Goal: Task Accomplishment & Management: Complete application form

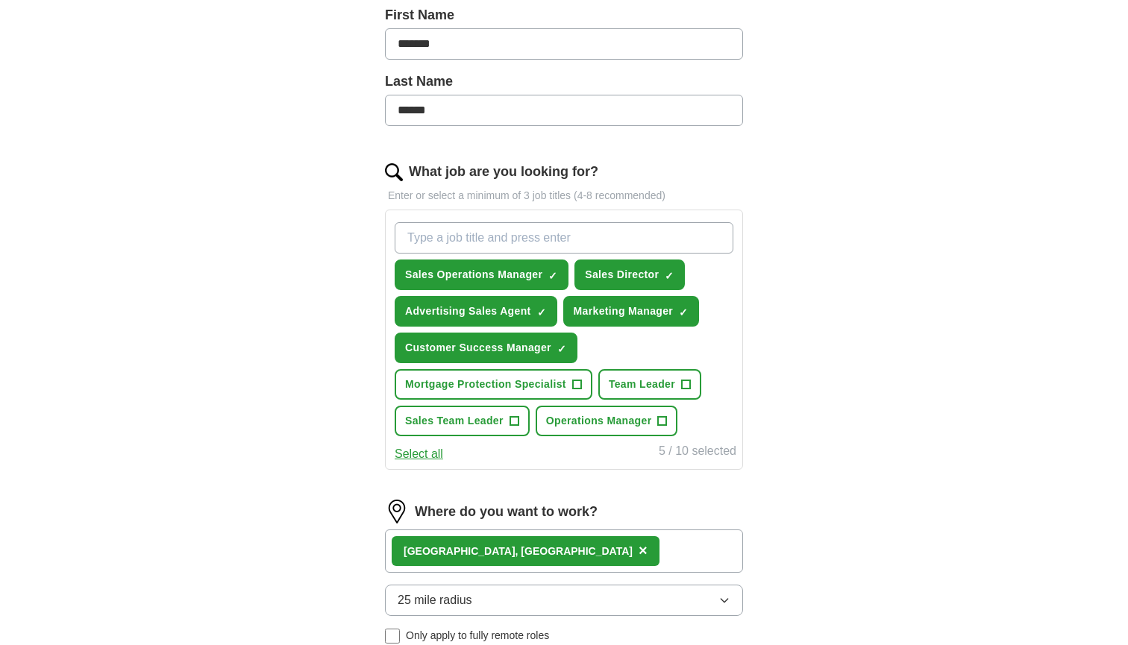
scroll to position [342, 0]
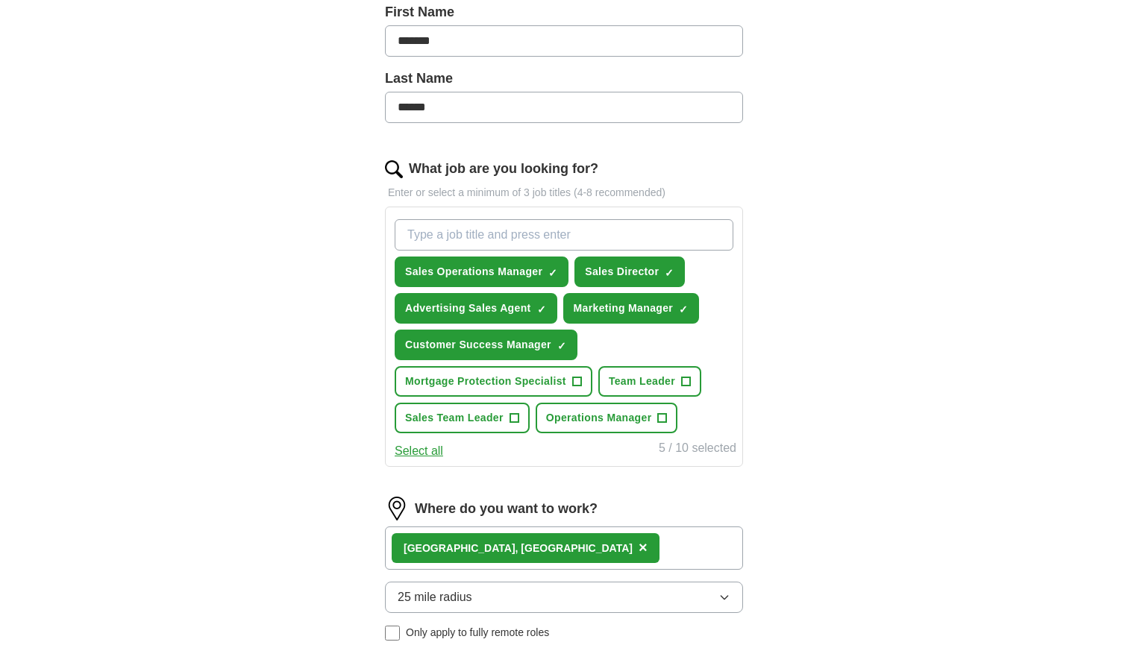
click at [514, 425] on span "+" at bounding box center [514, 419] width 9 height 12
click at [669, 416] on button "Operations Manager +" at bounding box center [607, 418] width 143 height 31
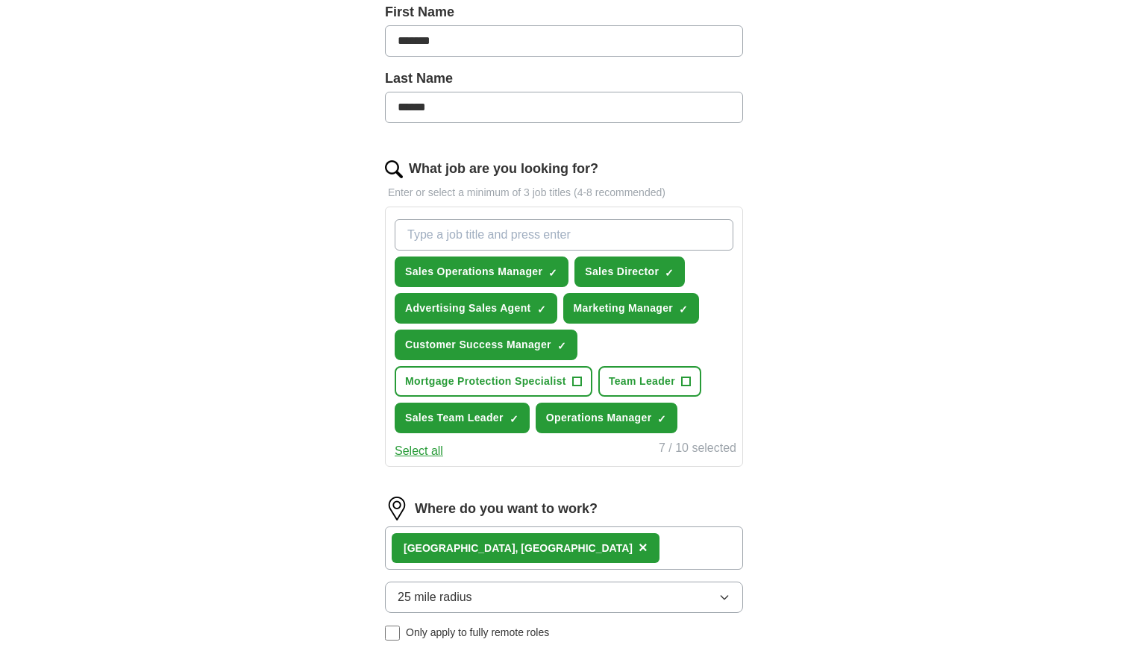
click at [0, 0] on span "×" at bounding box center [0, 0] width 0 height 0
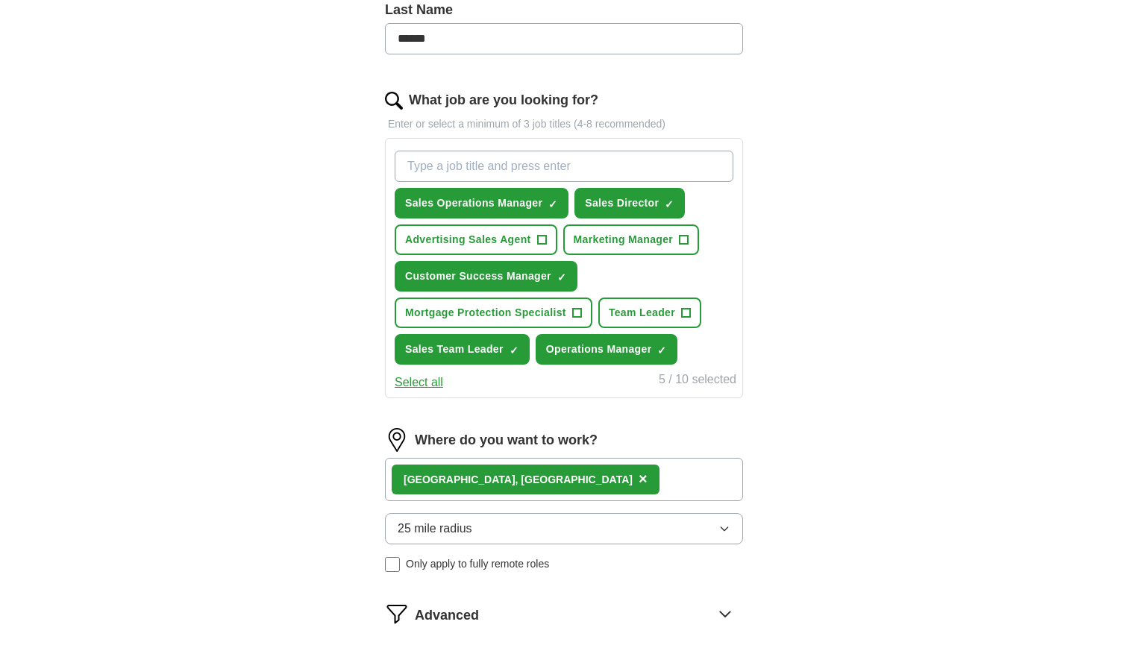
scroll to position [416, 0]
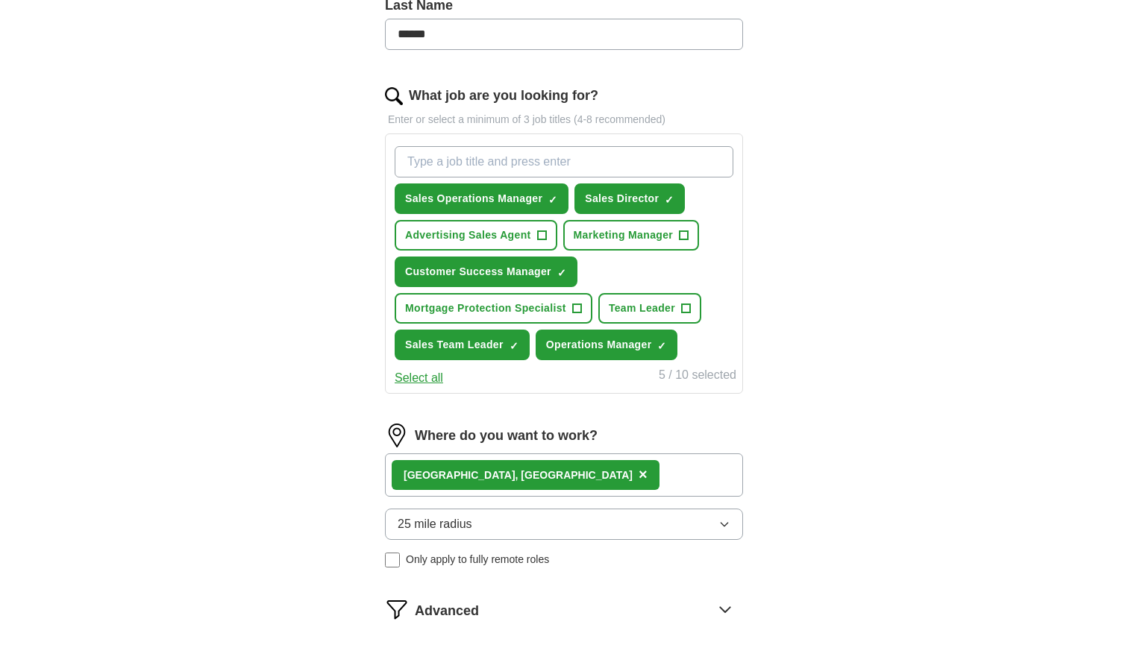
click at [595, 471] on div "[GEOGRAPHIC_DATA], [GEOGRAPHIC_DATA] ×" at bounding box center [564, 475] width 358 height 43
click at [569, 475] on div "[GEOGRAPHIC_DATA], [GEOGRAPHIC_DATA] ×" at bounding box center [564, 475] width 358 height 43
click at [563, 475] on div "[GEOGRAPHIC_DATA], [GEOGRAPHIC_DATA] ×" at bounding box center [564, 475] width 358 height 43
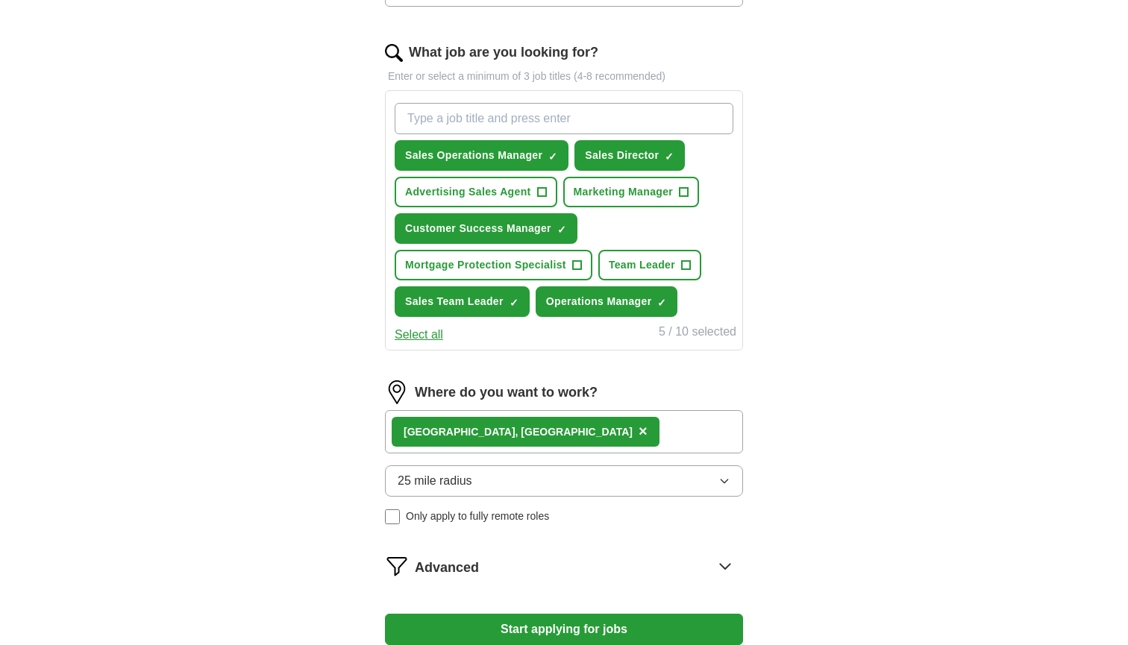
click at [550, 483] on button "25 mile radius" at bounding box center [564, 481] width 358 height 31
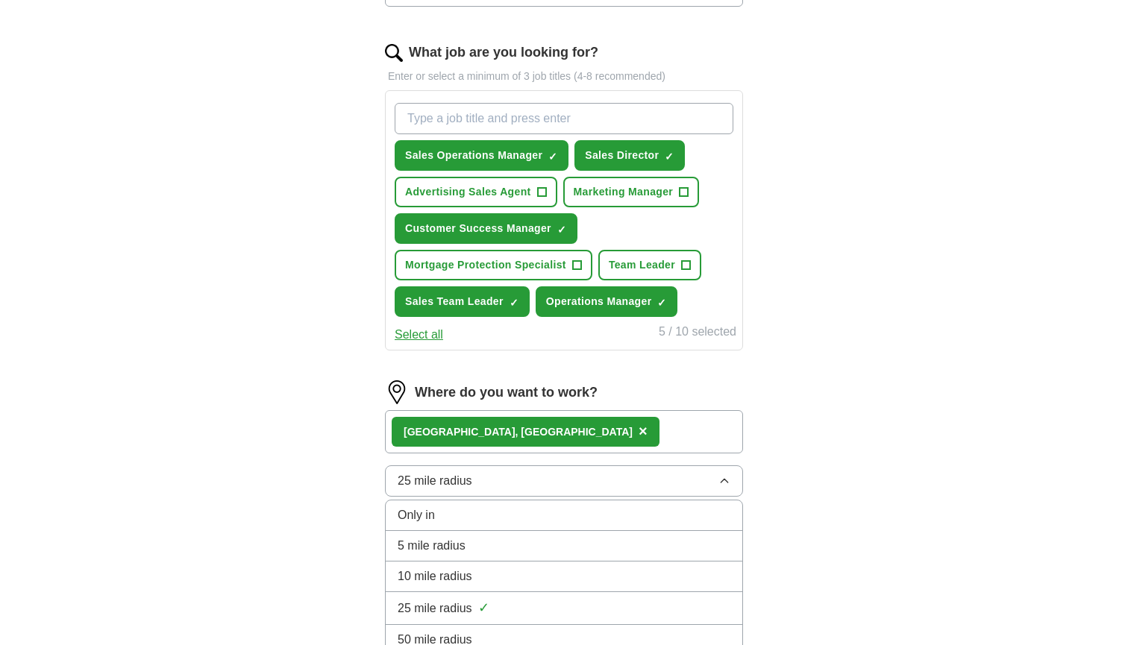
click at [529, 585] on div "10 mile radius" at bounding box center [564, 577] width 333 height 18
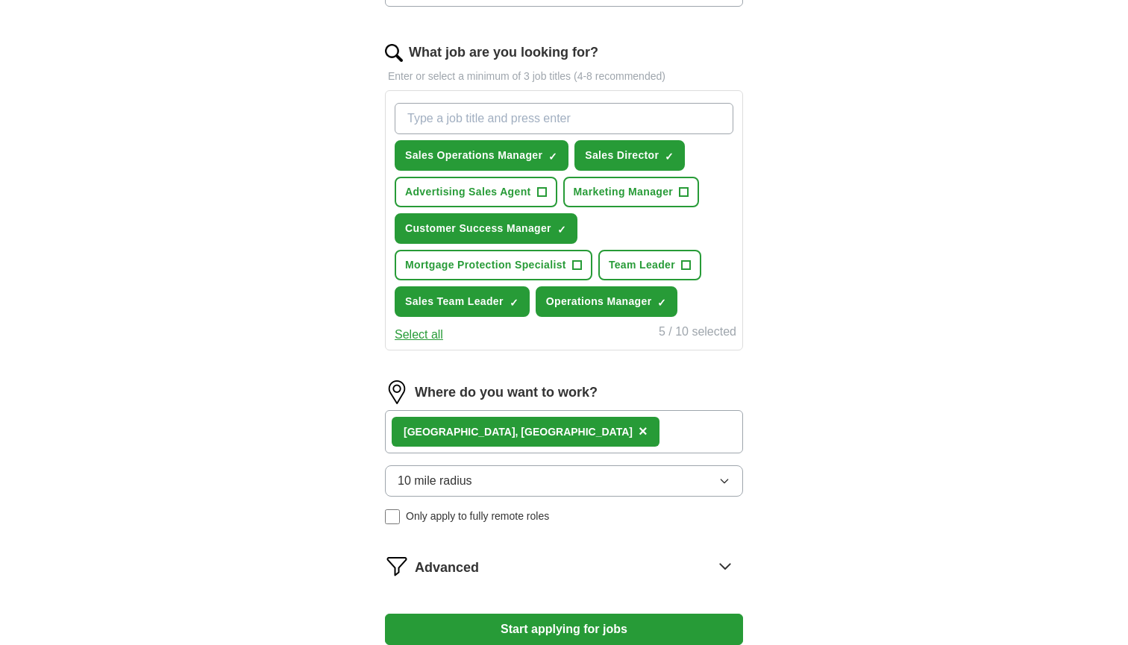
click at [560, 442] on div "[GEOGRAPHIC_DATA], [GEOGRAPHIC_DATA] ×" at bounding box center [564, 431] width 358 height 43
click at [560, 439] on div "[GEOGRAPHIC_DATA], [GEOGRAPHIC_DATA] ×" at bounding box center [564, 431] width 358 height 43
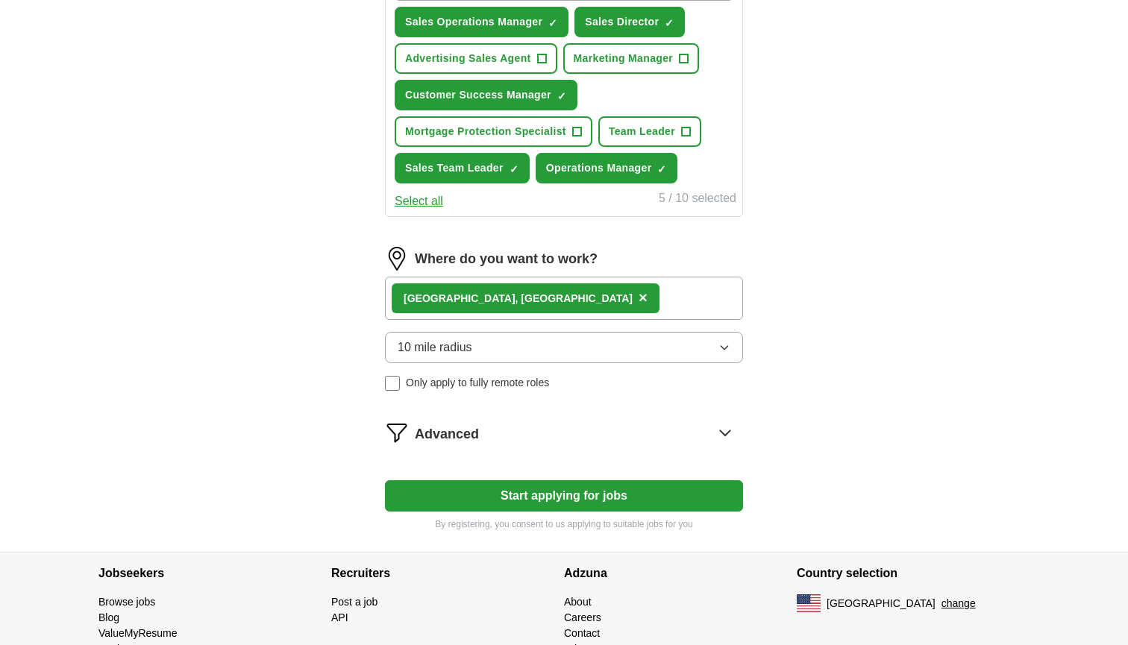
scroll to position [609, 0]
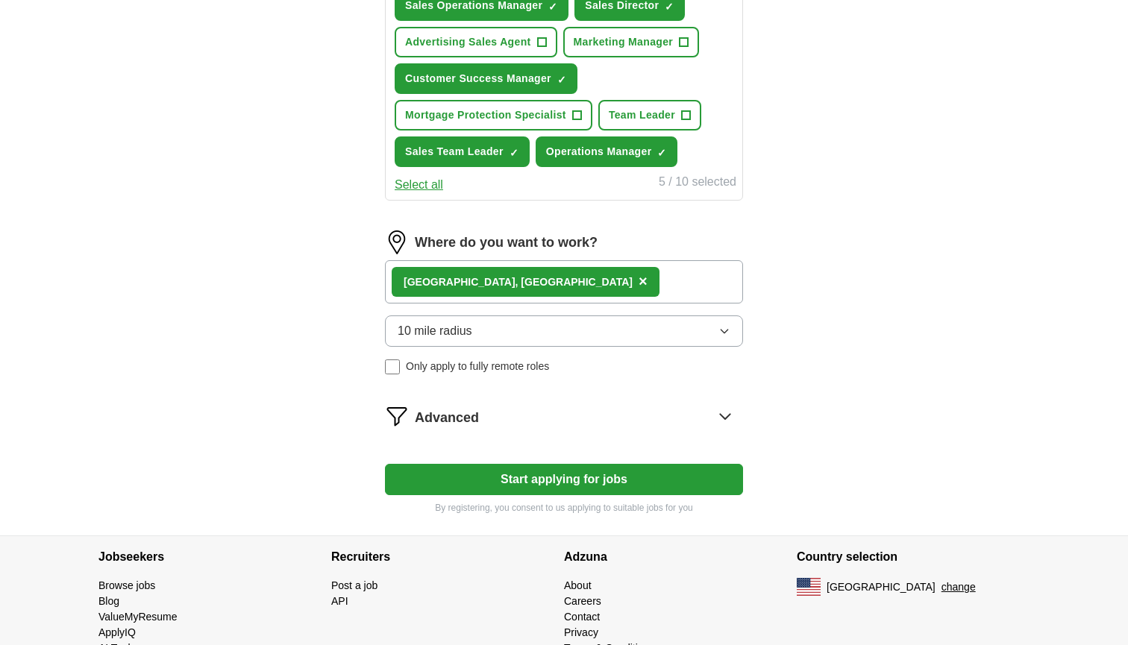
click at [614, 419] on div "Advanced" at bounding box center [579, 416] width 328 height 24
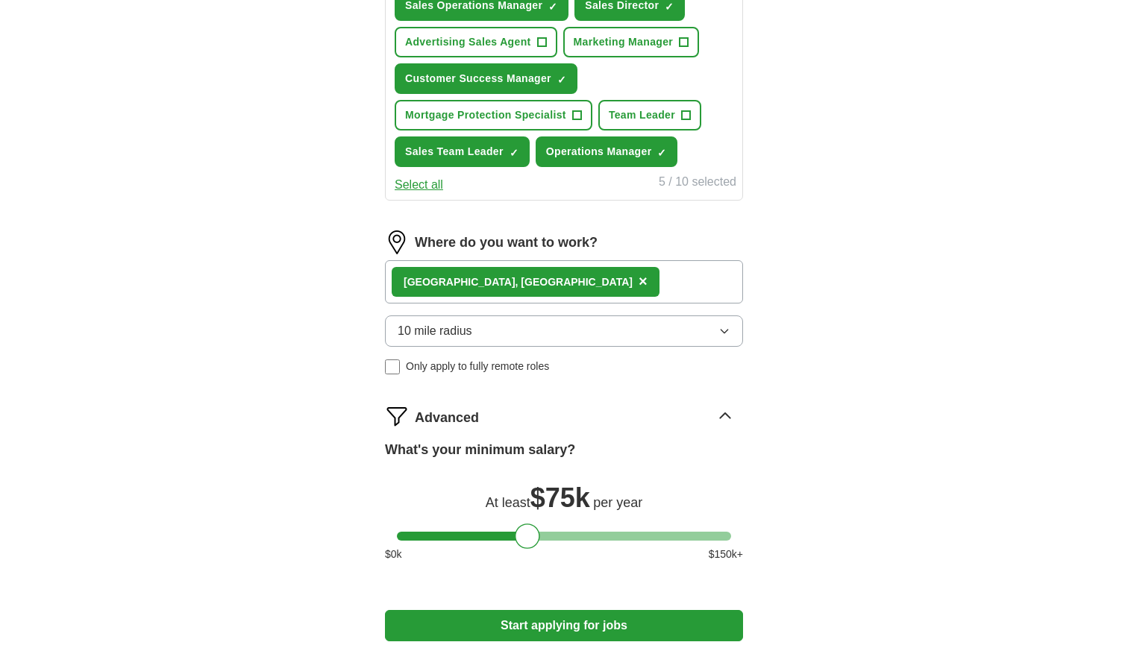
click at [586, 625] on button "Start applying for jobs" at bounding box center [564, 625] width 358 height 31
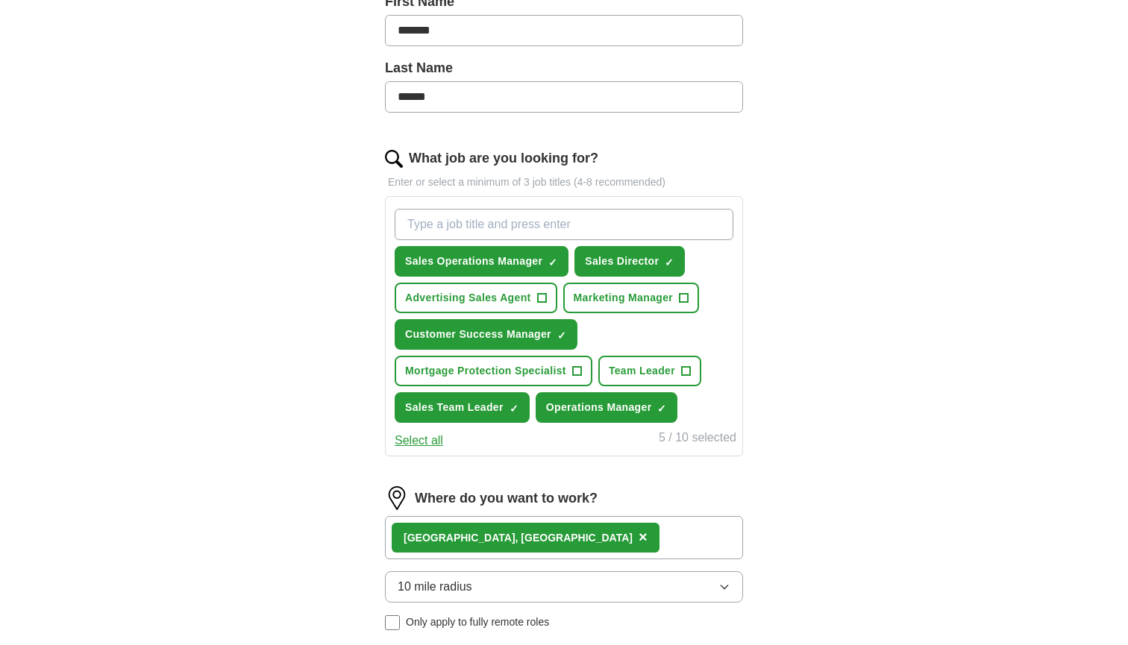
select select "**"
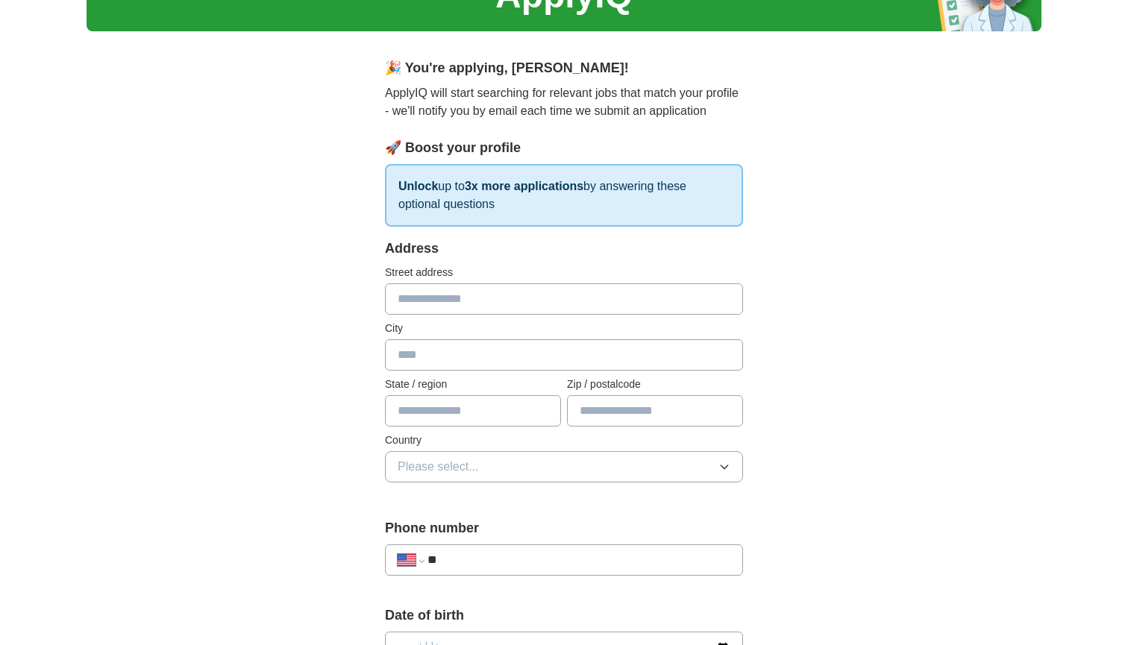
scroll to position [96, 0]
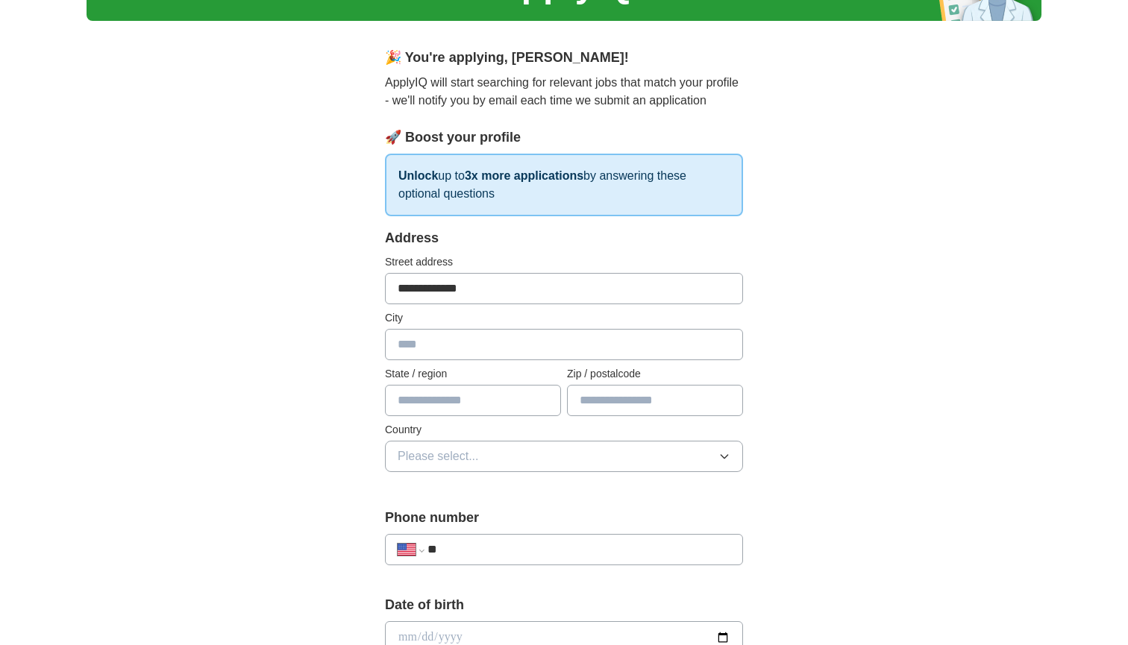
type input "**********"
type input "********"
type input "**"
type input "*****"
click at [562, 454] on button "Please select..." at bounding box center [564, 456] width 358 height 31
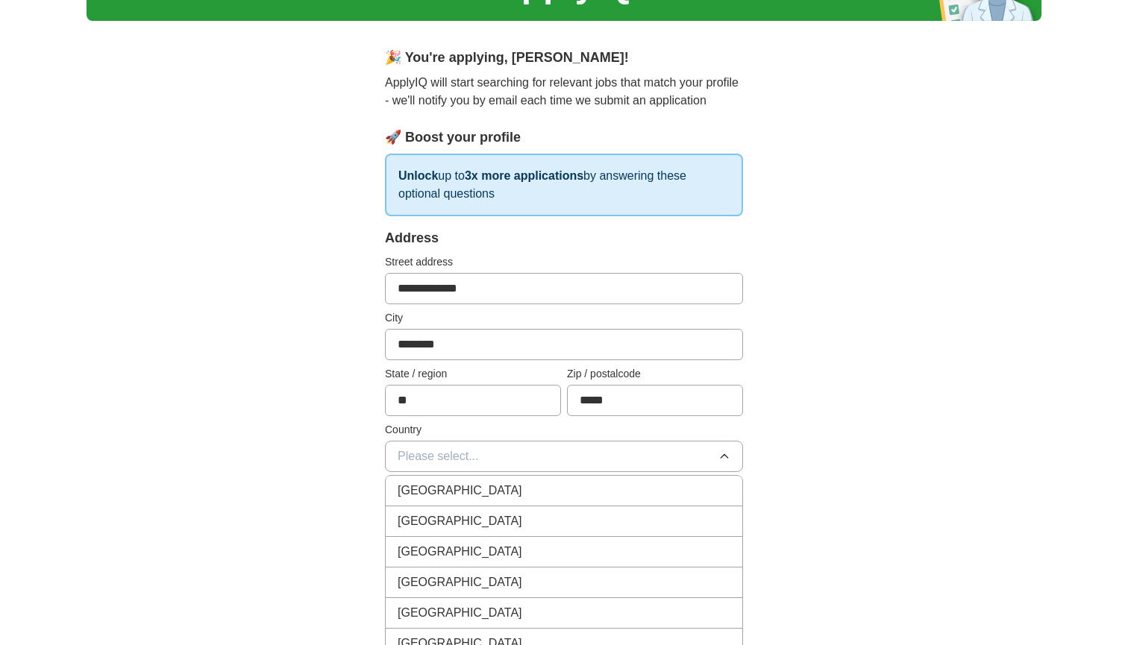
click at [540, 513] on div "[GEOGRAPHIC_DATA]" at bounding box center [564, 522] width 333 height 18
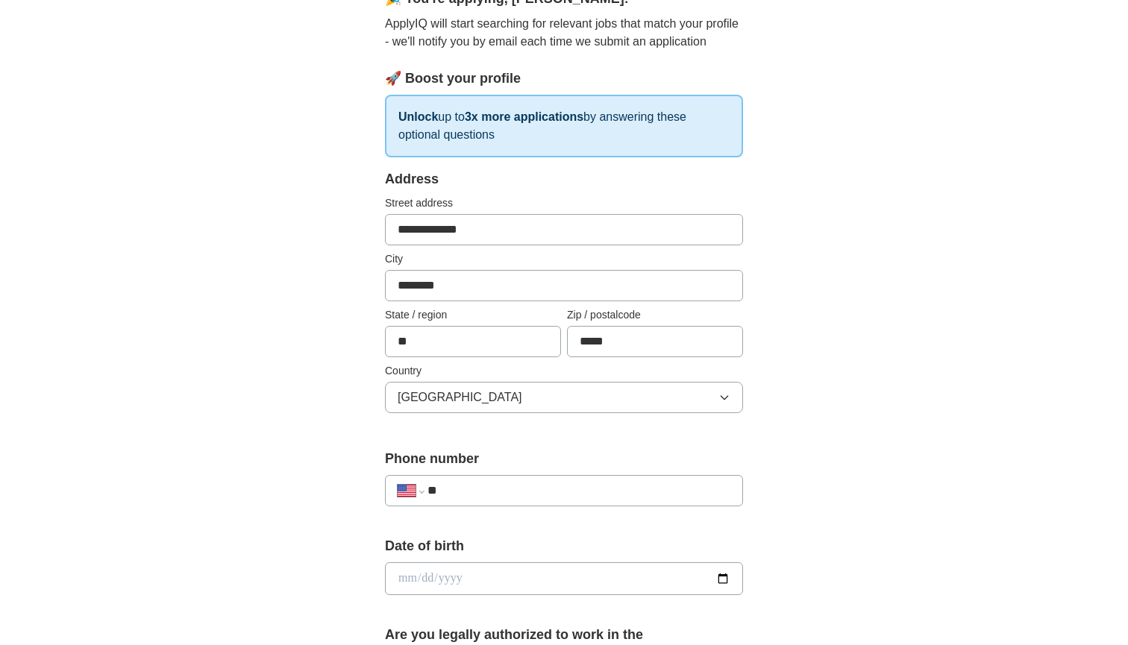
scroll to position [198, 0]
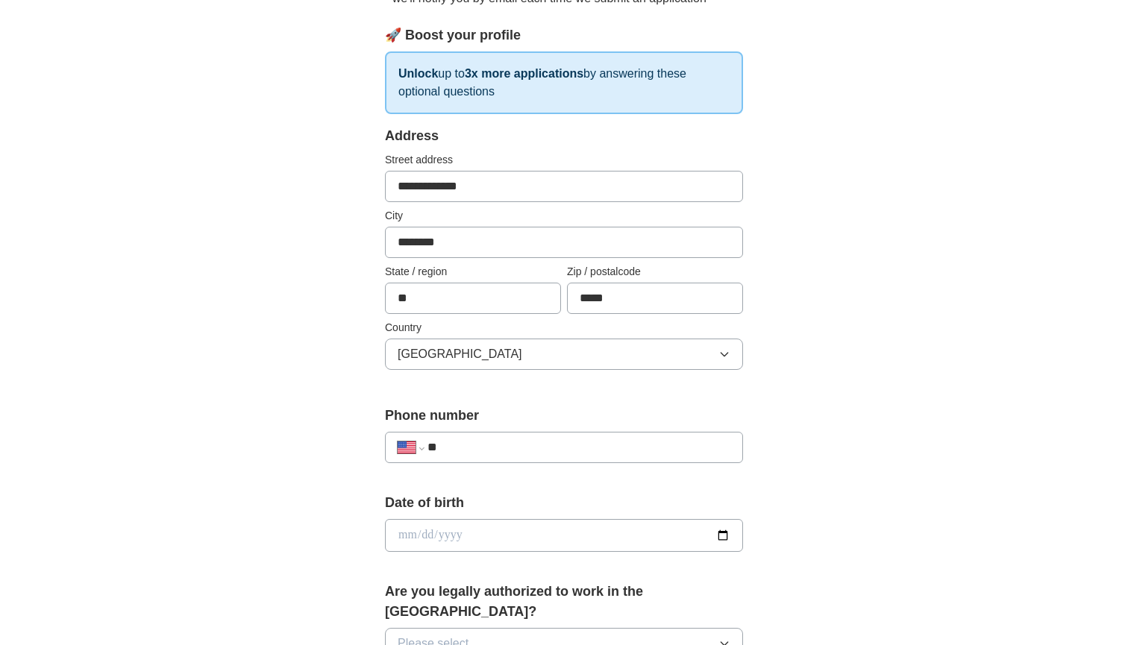
click at [518, 457] on div "**********" at bounding box center [564, 447] width 358 height 31
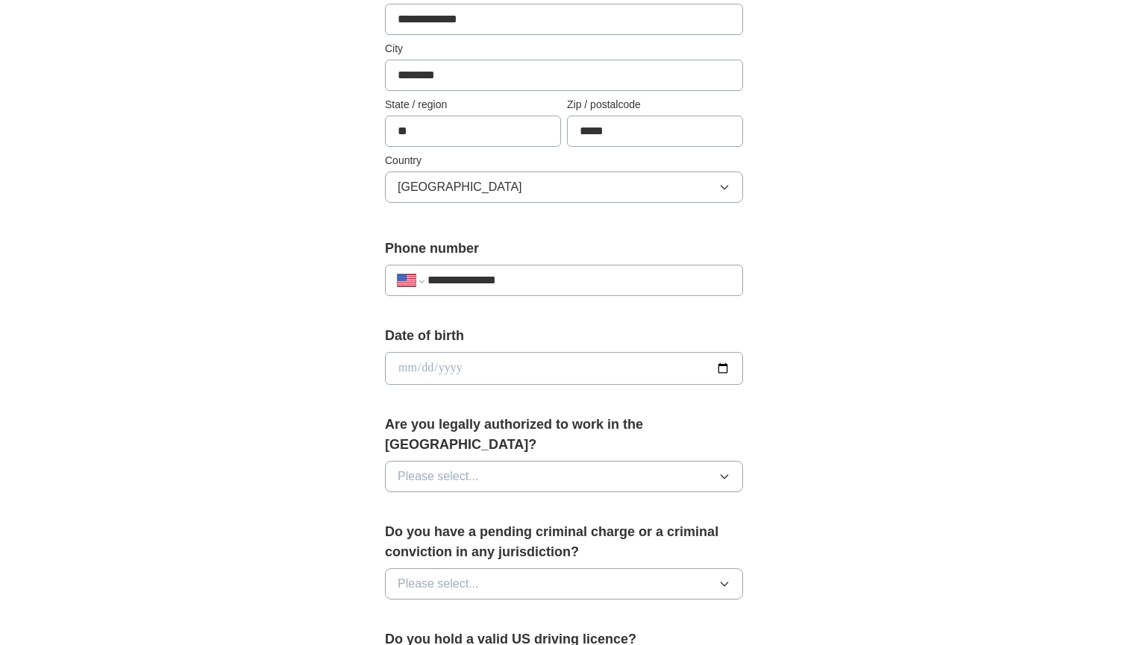
type input "**********"
click at [401, 374] on input "date" at bounding box center [564, 368] width 358 height 33
click at [421, 363] on input "date" at bounding box center [564, 368] width 358 height 33
click at [469, 363] on input "date" at bounding box center [564, 368] width 358 height 33
click at [453, 366] on input "date" at bounding box center [564, 368] width 358 height 33
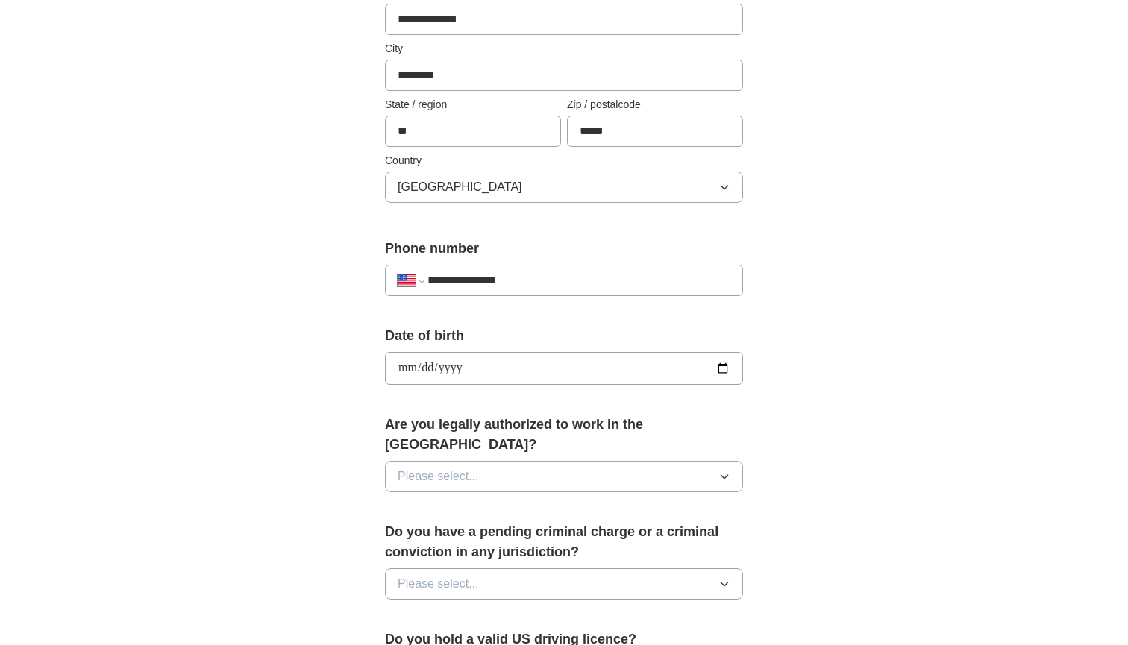
type input "**********"
click at [576, 399] on form "**********" at bounding box center [564, 491] width 358 height 1065
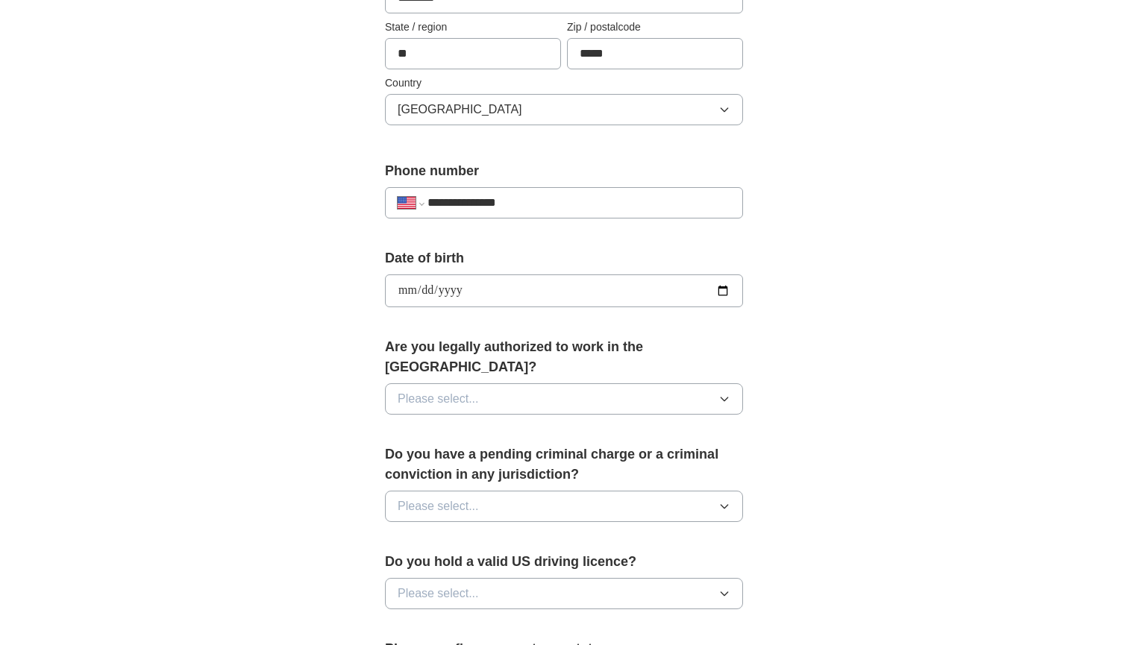
scroll to position [450, 0]
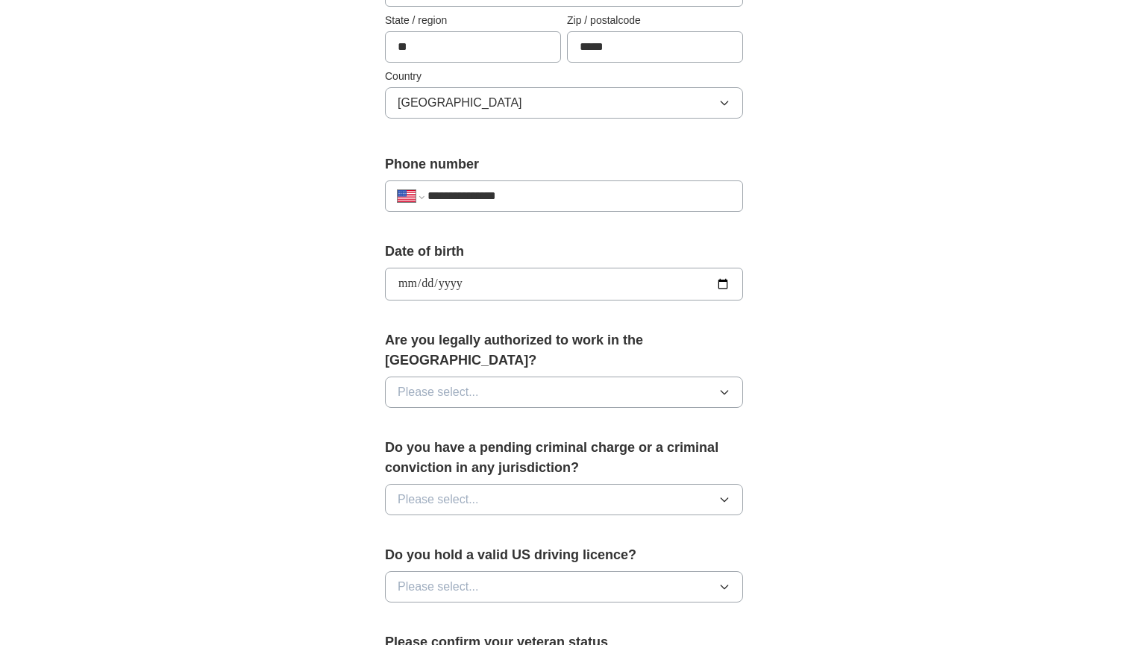
click at [576, 399] on div "Are you legally authorized to work in the [GEOGRAPHIC_DATA]? Please select..." at bounding box center [564, 376] width 358 height 90
click at [576, 381] on button "Please select..." at bounding box center [564, 392] width 358 height 31
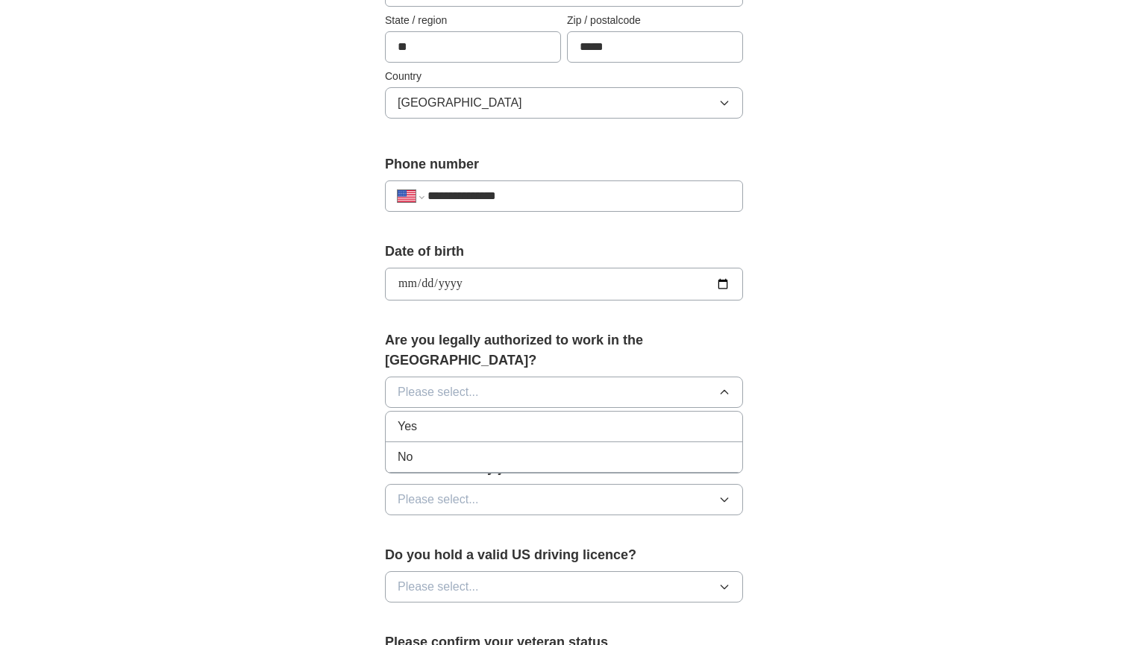
click at [556, 418] on div "Yes" at bounding box center [564, 427] width 333 height 18
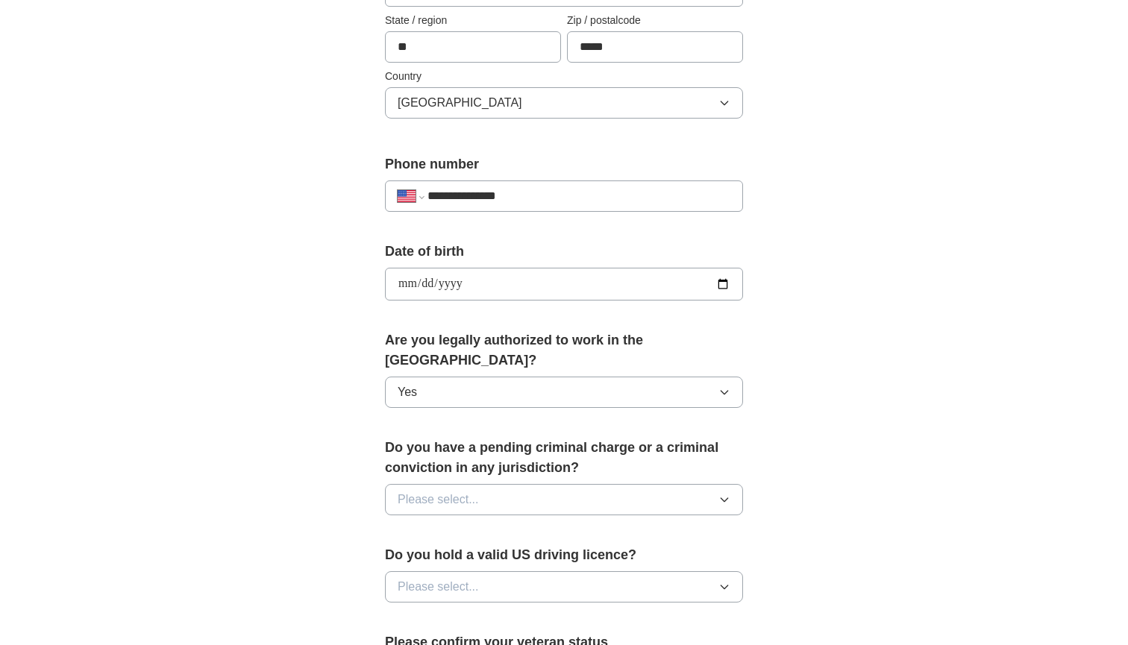
click at [536, 484] on button "Please select..." at bounding box center [564, 499] width 358 height 31
click at [515, 556] on div "No" at bounding box center [564, 565] width 333 height 18
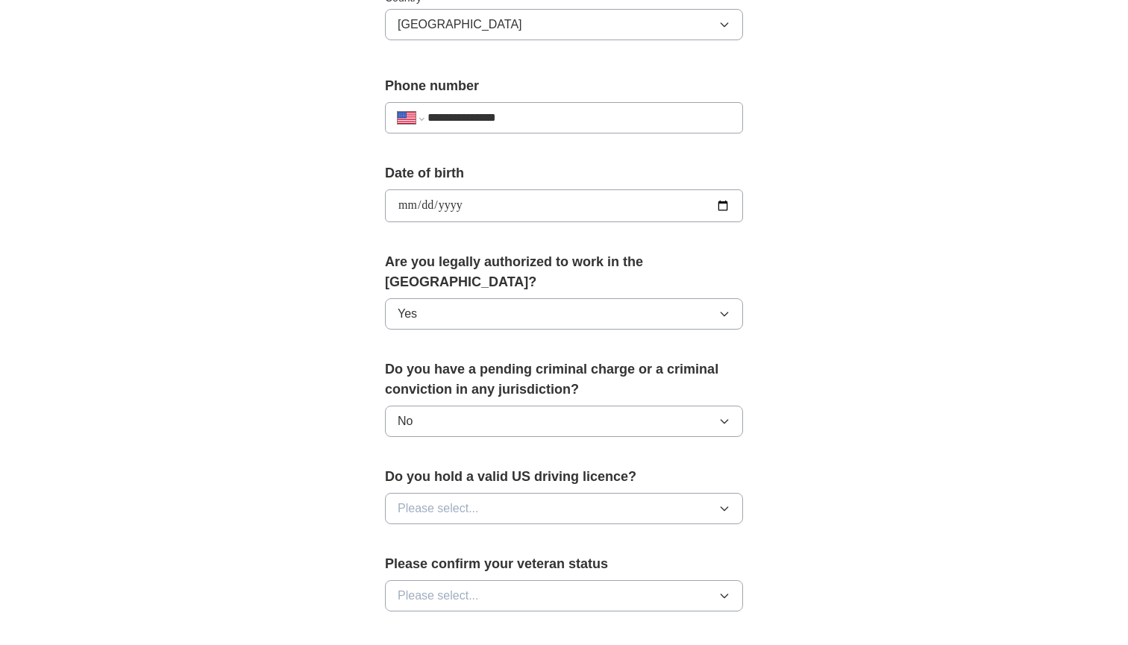
scroll to position [560, 0]
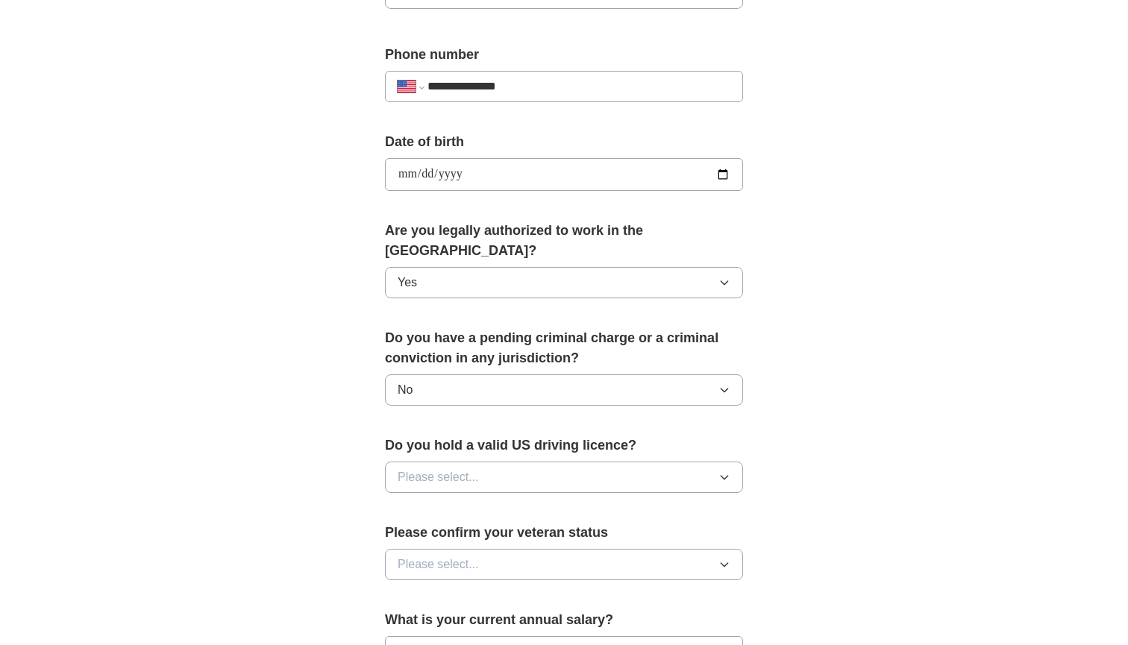
click at [519, 462] on button "Please select..." at bounding box center [564, 477] width 358 height 31
click at [506, 503] on div "Yes" at bounding box center [564, 512] width 333 height 18
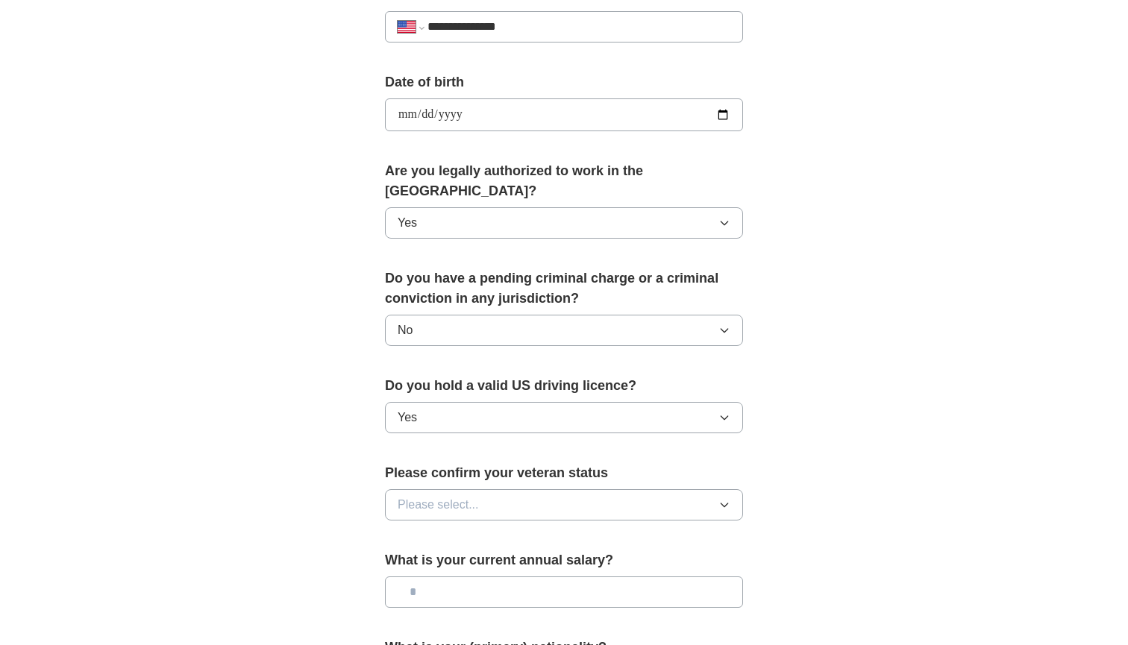
scroll to position [624, 0]
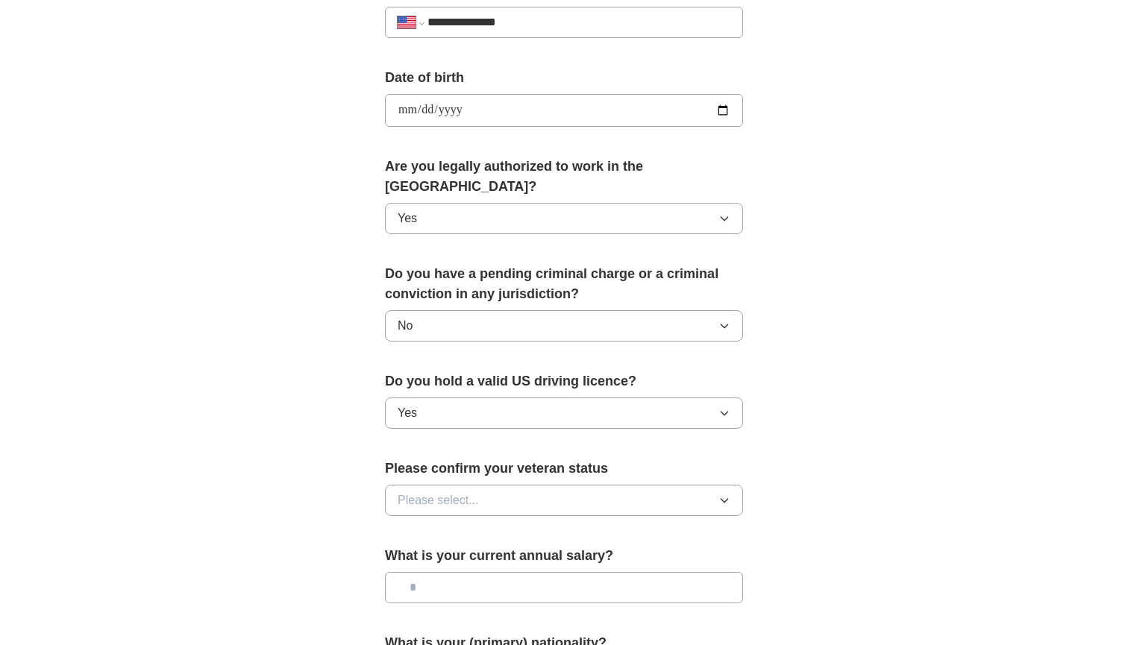
click at [507, 485] on button "Please select..." at bounding box center [564, 500] width 358 height 31
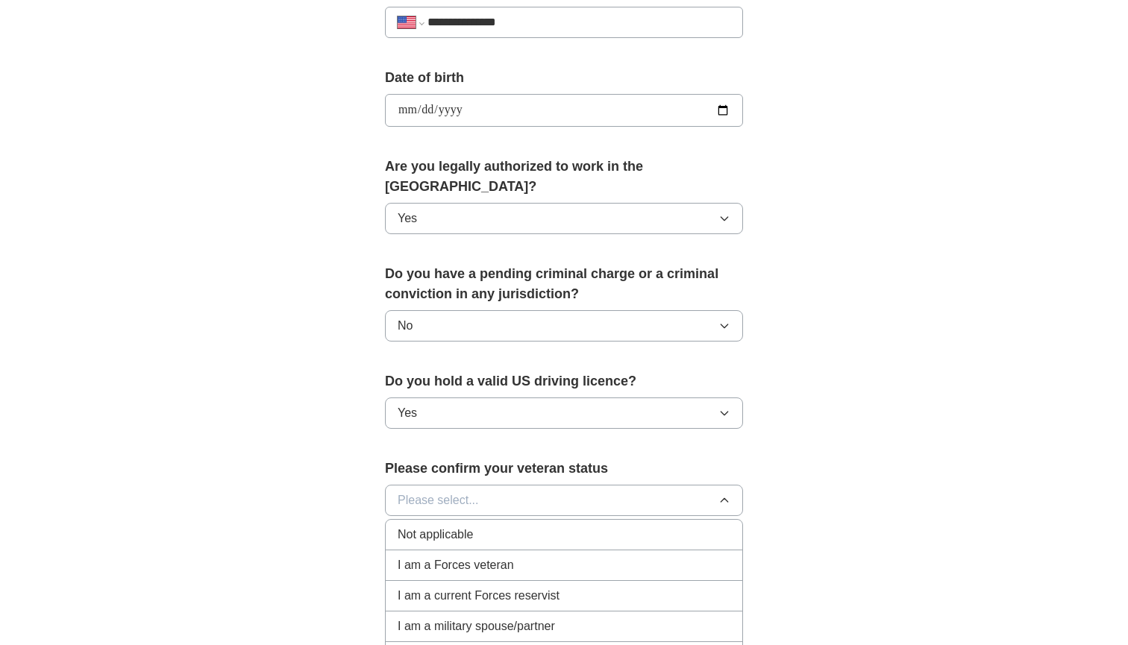
click at [504, 526] on div "Not applicable" at bounding box center [564, 535] width 333 height 18
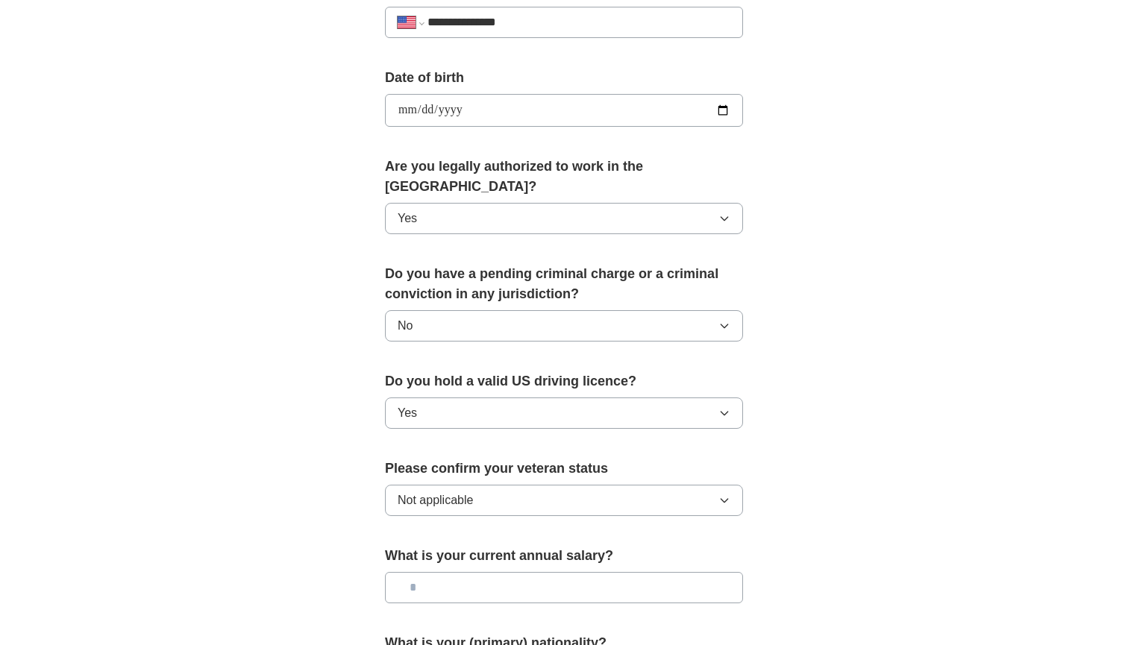
scroll to position [733, 0]
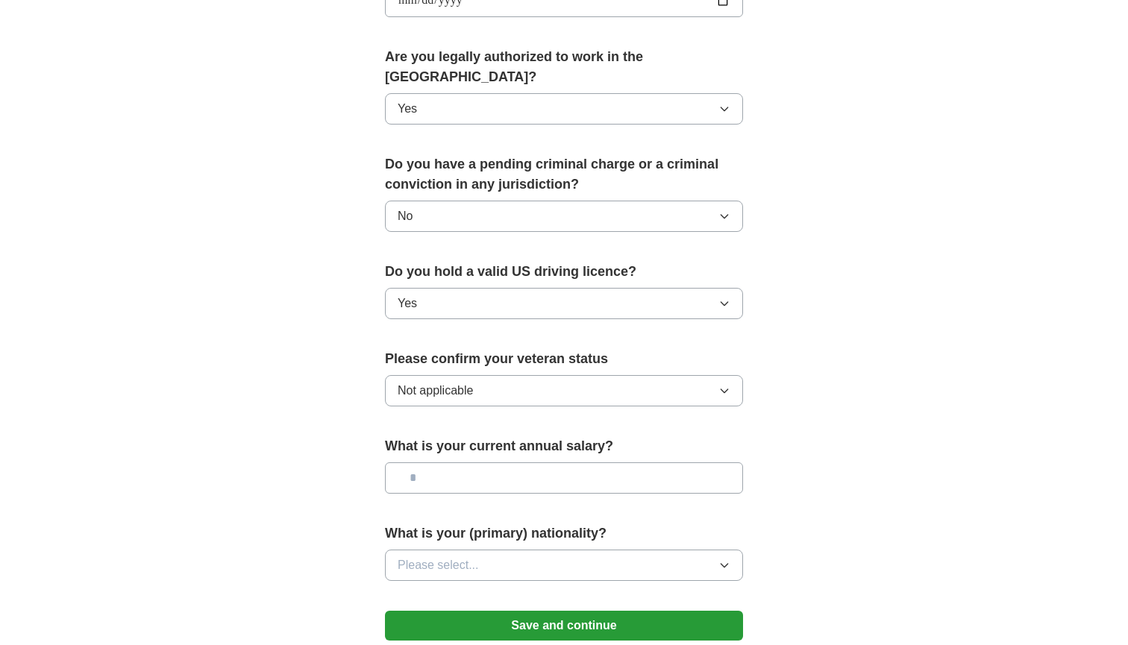
click at [510, 463] on input "text" at bounding box center [564, 478] width 358 height 31
type input "*******"
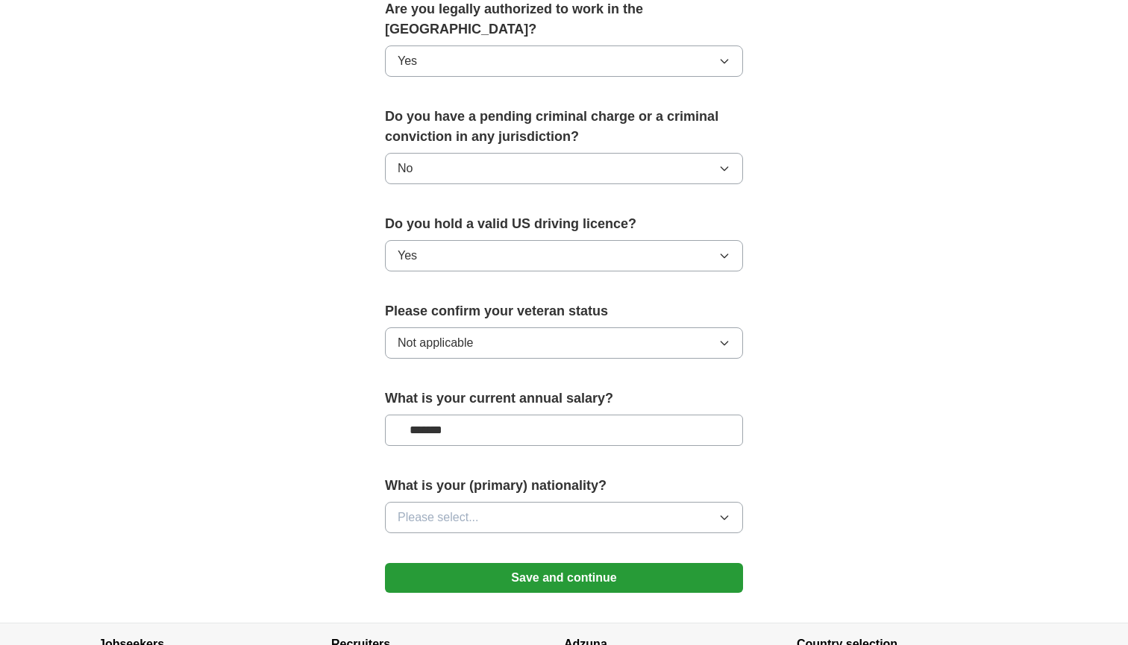
click at [504, 506] on button "Please select..." at bounding box center [564, 517] width 358 height 31
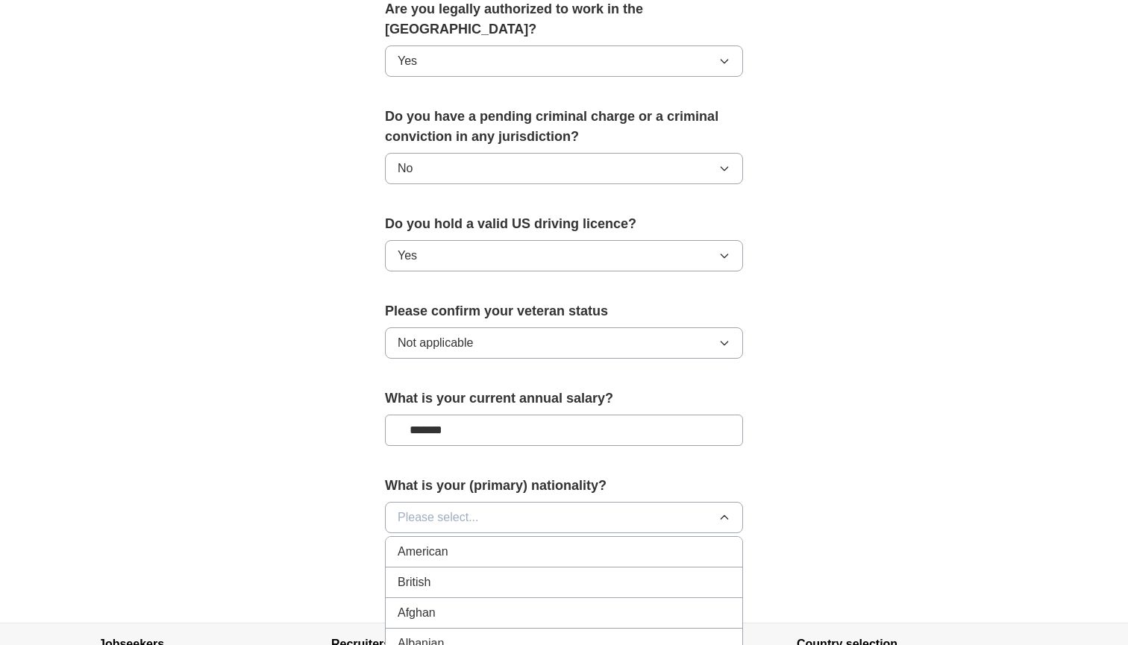
click at [504, 543] on div "American" at bounding box center [564, 552] width 333 height 18
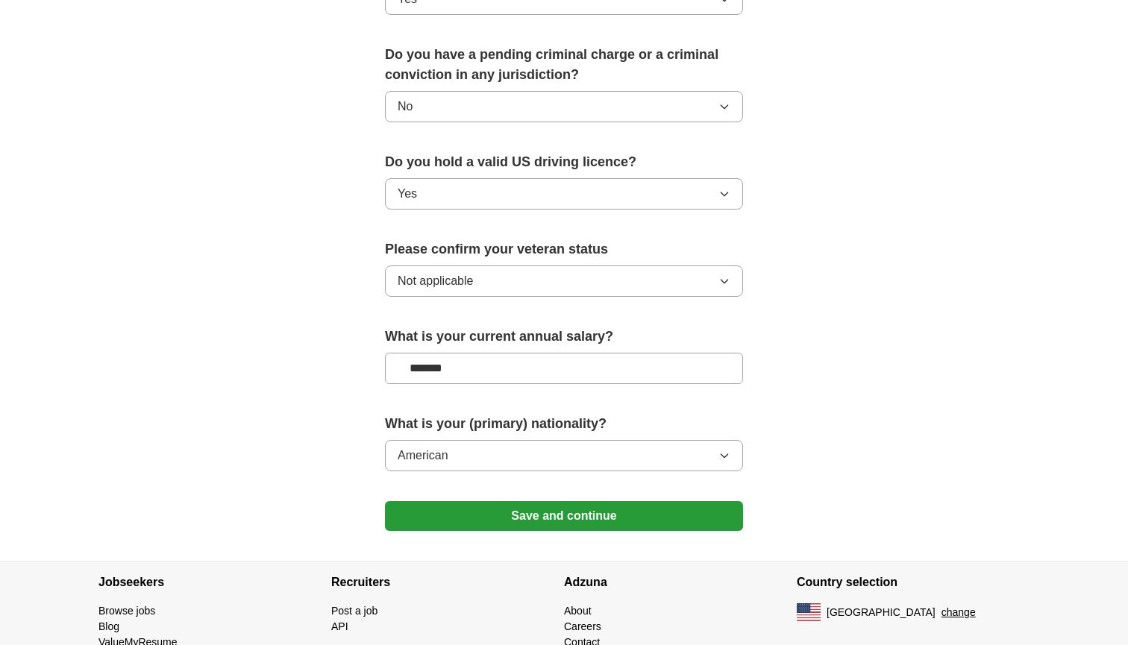
scroll to position [862, 0]
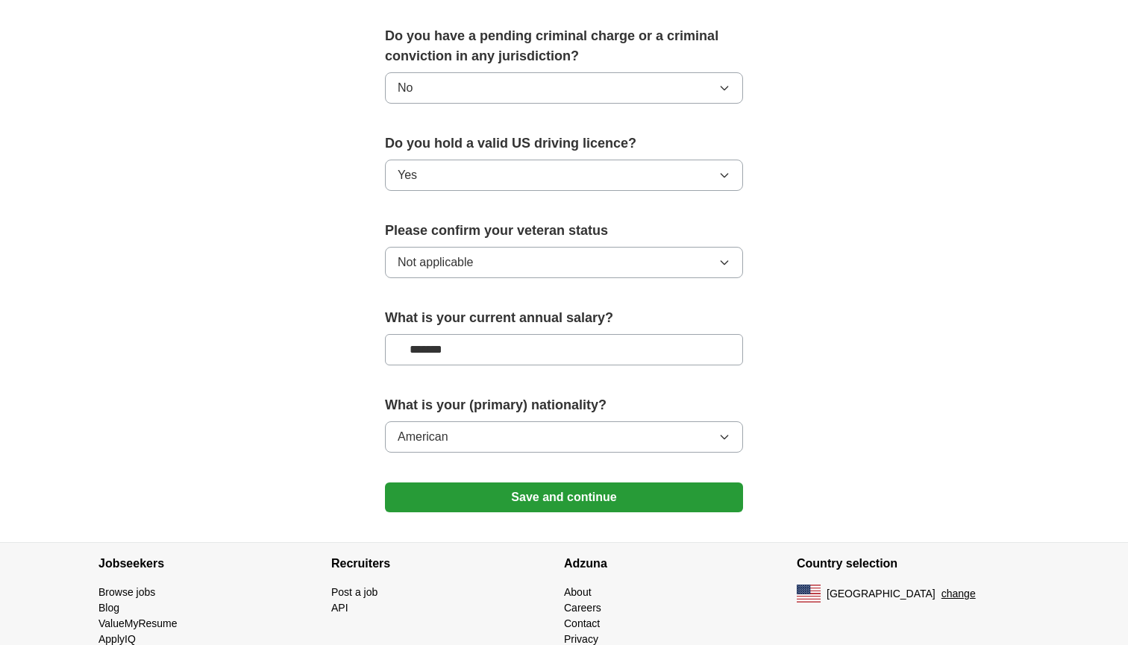
click at [516, 422] on button "American" at bounding box center [564, 437] width 358 height 31
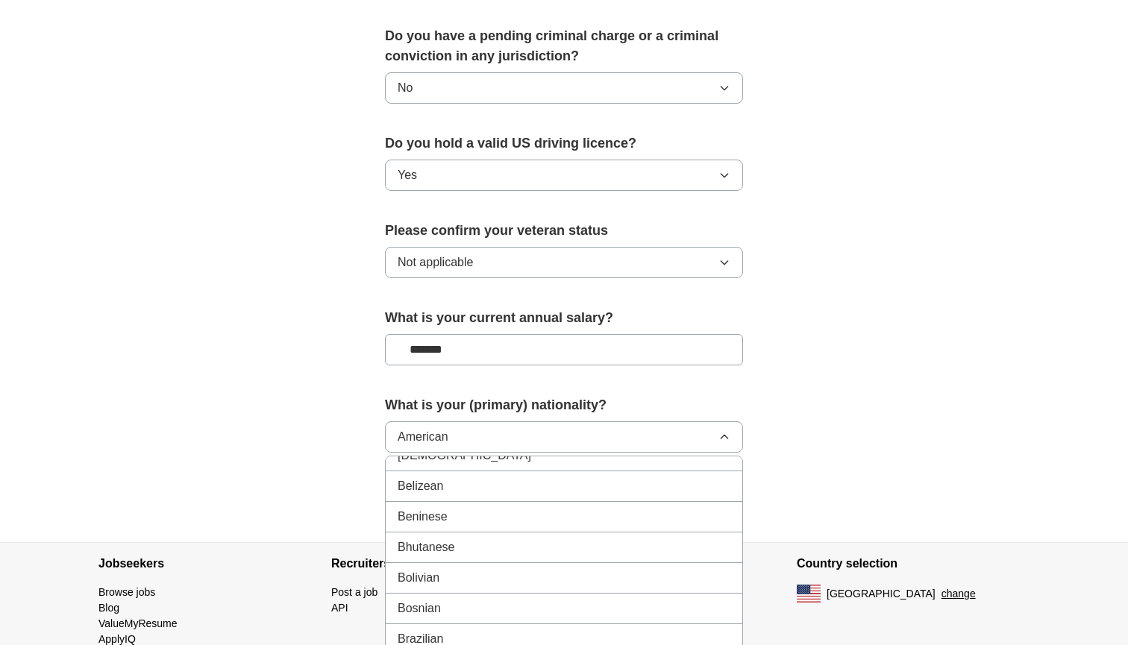
scroll to position [637, 0]
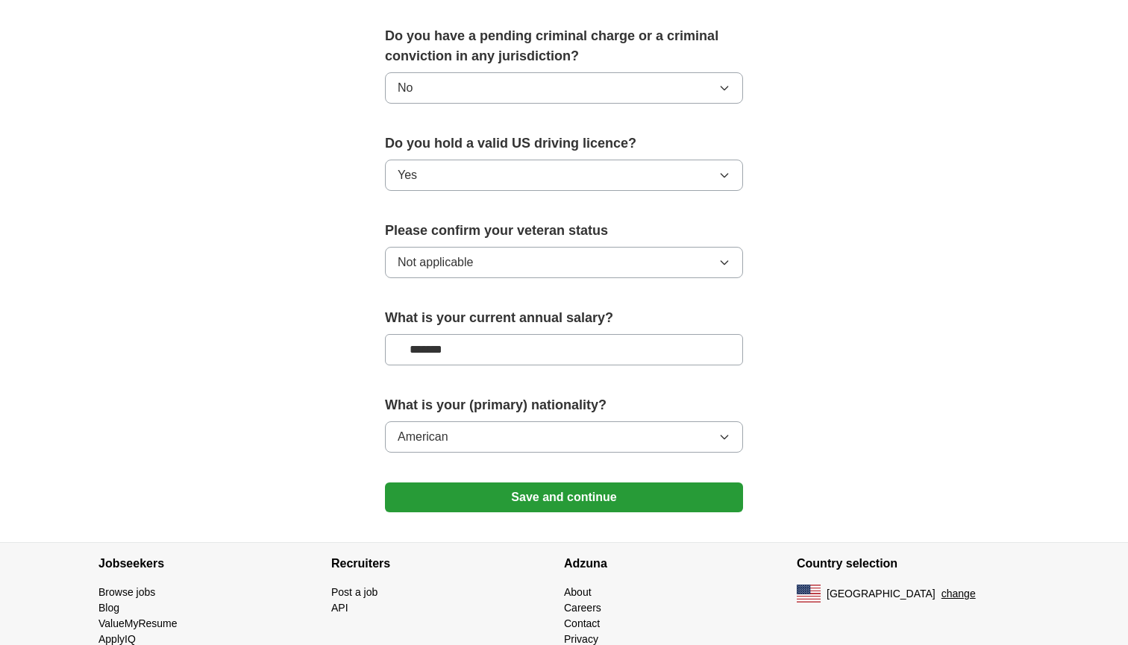
click at [589, 483] on button "Save and continue" at bounding box center [564, 498] width 358 height 30
